Goal: Task Accomplishment & Management: Complete application form

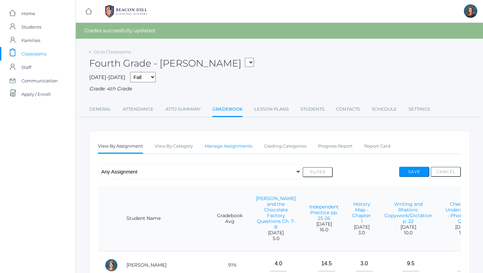
click at [217, 148] on link "Manage Assignments" at bounding box center [229, 145] width 48 height 13
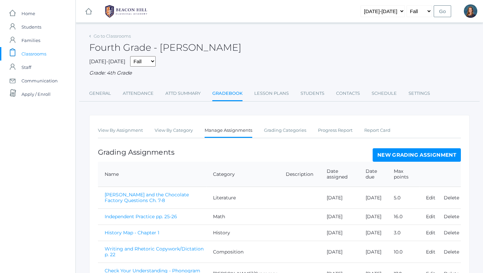
click at [385, 159] on link "New Grading Assignment" at bounding box center [417, 154] width 88 height 13
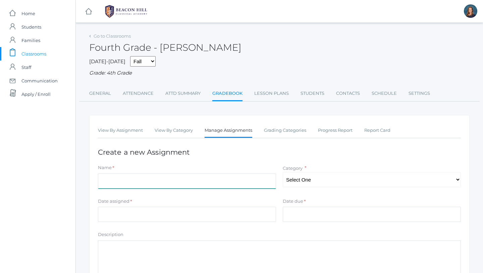
click at [260, 180] on input "Name" at bounding box center [187, 180] width 178 height 15
type input "History Chapter 4 Map"
click at [346, 179] on select "Select One Composition Literature LOE/Grammar Math Science History Latin Memory" at bounding box center [372, 179] width 178 height 15
select select "1129"
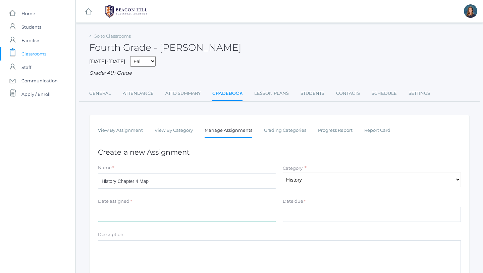
click at [215, 213] on input "Date assigned" at bounding box center [187, 213] width 178 height 15
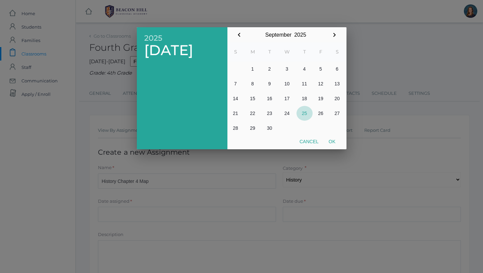
click at [305, 113] on button "25" at bounding box center [305, 113] width 16 height 15
click at [335, 142] on button "Ok" at bounding box center [332, 141] width 17 height 12
type input "[DATE]"
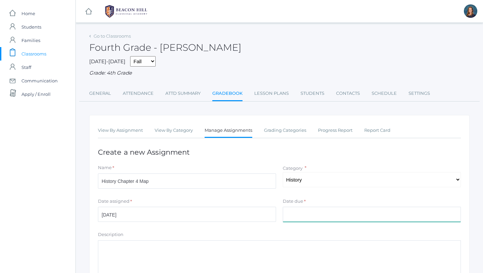
click at [297, 213] on input "Date due" at bounding box center [372, 213] width 178 height 15
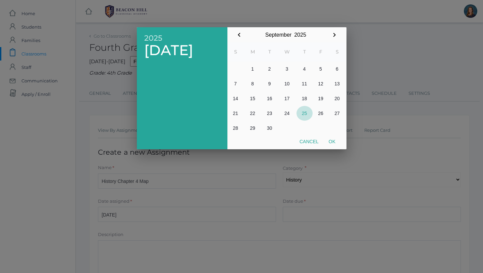
click at [305, 110] on button "25" at bounding box center [305, 113] width 16 height 15
click at [335, 141] on button "Ok" at bounding box center [332, 141] width 17 height 12
type input "[DATE]"
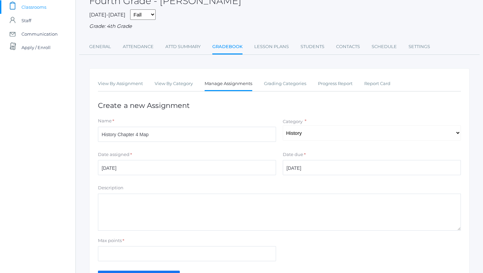
scroll to position [53, 0]
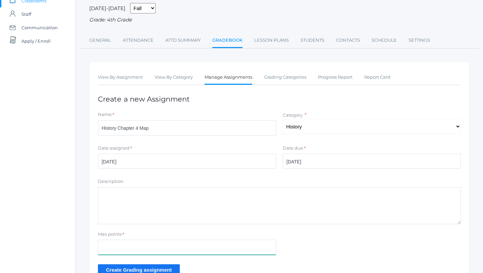
click at [161, 251] on input "Max points" at bounding box center [187, 246] width 178 height 15
type input "6"
click at [137, 270] on input "Create Grading assignment" at bounding box center [139, 269] width 82 height 11
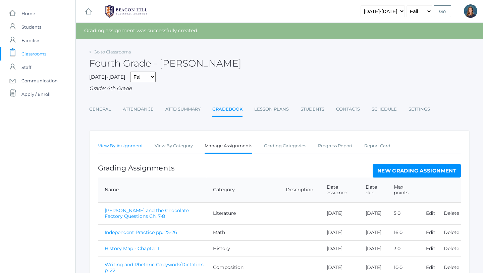
click at [129, 147] on link "View By Assignment" at bounding box center [120, 145] width 45 height 13
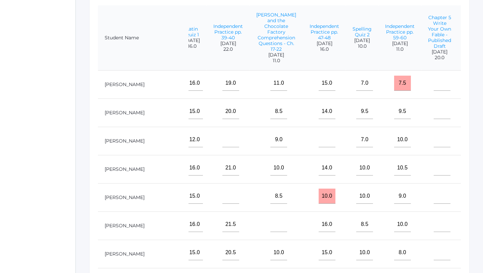
scroll to position [0, 589]
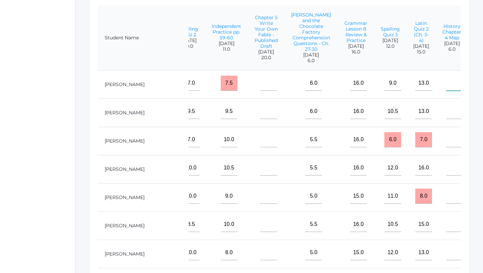
click at [447, 87] on input"] "text" at bounding box center [455, 83] width 17 height 15
type input"] "6"
click at [447, 116] on input"] "text" at bounding box center [455, 111] width 17 height 15
type input"] "6"
click at [447, 146] on input"] "text" at bounding box center [455, 139] width 17 height 15
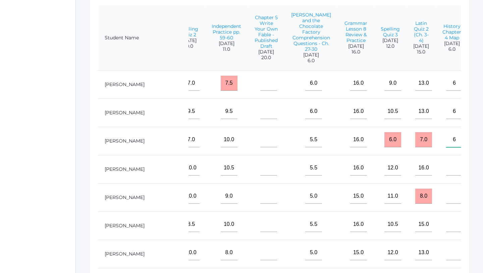
type input"] "6"
click at [447, 163] on input"] "text" at bounding box center [455, 167] width 17 height 15
type input"] "6"
click at [447, 188] on input"] "text" at bounding box center [455, 195] width 17 height 15
type input"] "6"
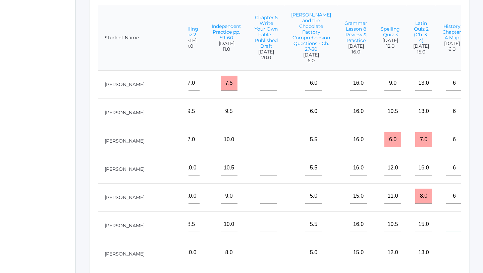
click at [447, 226] on input"] "text" at bounding box center [455, 224] width 17 height 15
type input"] "6"
click at [447, 256] on input"] "text" at bounding box center [455, 252] width 17 height 15
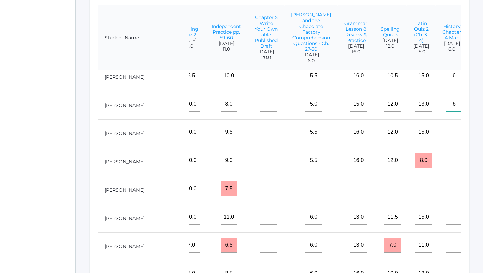
scroll to position [152, 589]
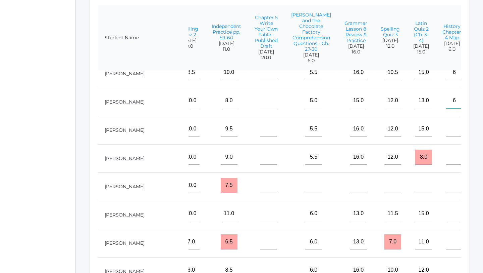
type input"] "6"
click at [447, 130] on input"] "text" at bounding box center [455, 128] width 17 height 15
type input"] "5"
click at [447, 155] on input"] "text" at bounding box center [455, 156] width 17 height 15
type input"] "6"
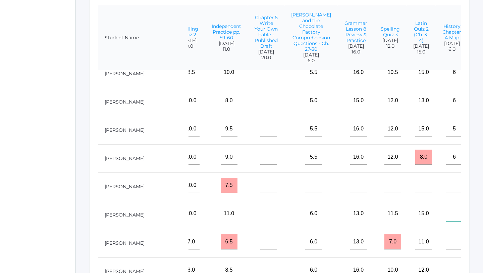
click at [447, 215] on input"] "text" at bounding box center [455, 213] width 17 height 15
type input"] "6"
click at [447, 241] on input"] "text" at bounding box center [455, 241] width 17 height 15
type input"] "6"
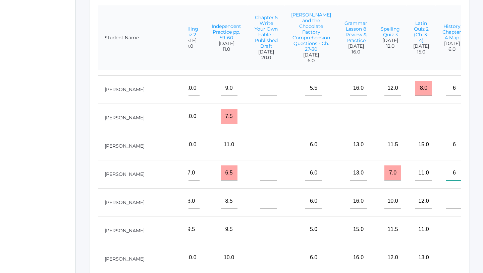
scroll to position [222, 589]
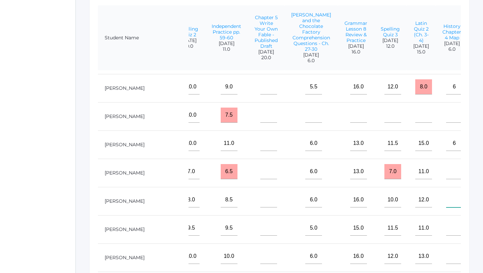
click at [447, 198] on input"] "text" at bounding box center [455, 199] width 17 height 15
type input"] "6"
click at [447, 229] on input"] "text" at bounding box center [455, 227] width 17 height 15
type input"] "6"
click at [447, 252] on input"] "text" at bounding box center [455, 255] width 17 height 15
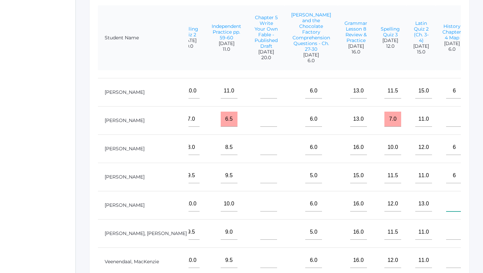
scroll to position [275, 589]
type input"] "6"
click at [447, 233] on input"] "text" at bounding box center [455, 230] width 17 height 15
type input"] "6"
click at [447, 261] on input"] "text" at bounding box center [455, 258] width 17 height 15
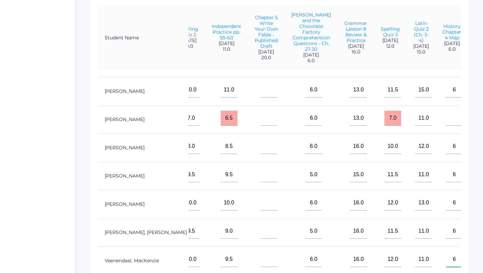
scroll to position [304, 589]
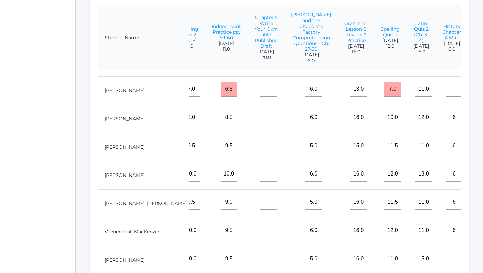
type input"] "6"
click at [447, 262] on input"] "text" at bounding box center [455, 258] width 17 height 15
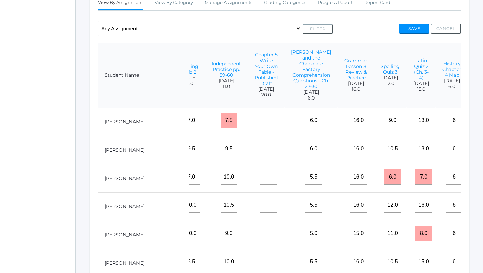
scroll to position [116, 0]
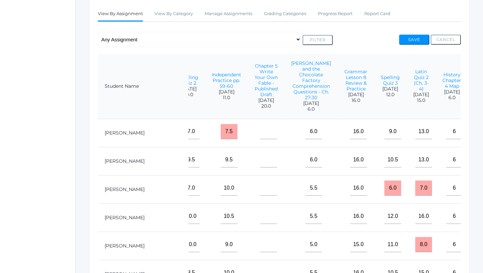
type input"] "6"
click at [415, 41] on button "Save" at bounding box center [415, 40] width 30 height 10
